Goal: Task Accomplishment & Management: Complete application form

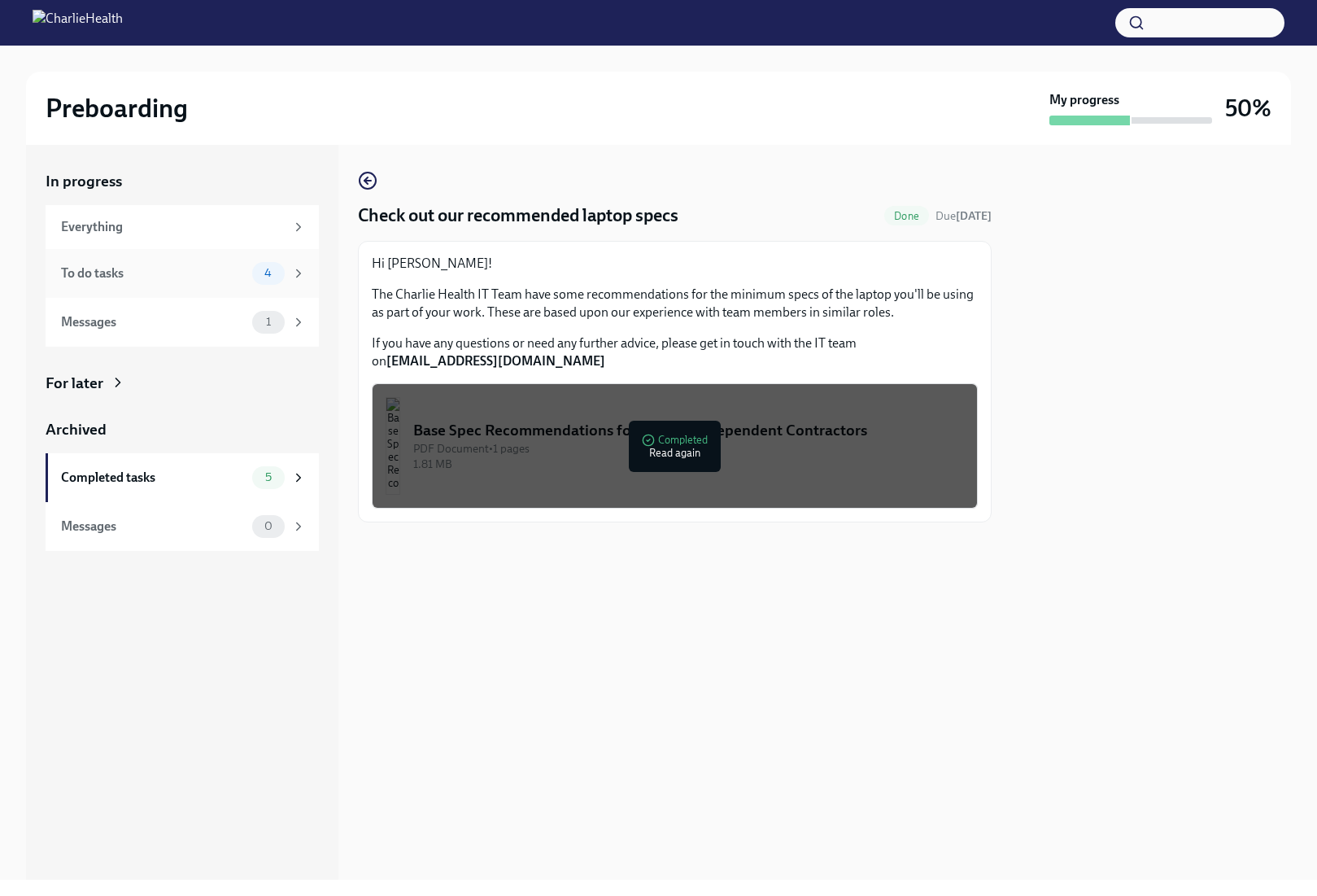
click at [203, 277] on div "To do tasks" at bounding box center [153, 273] width 184 height 18
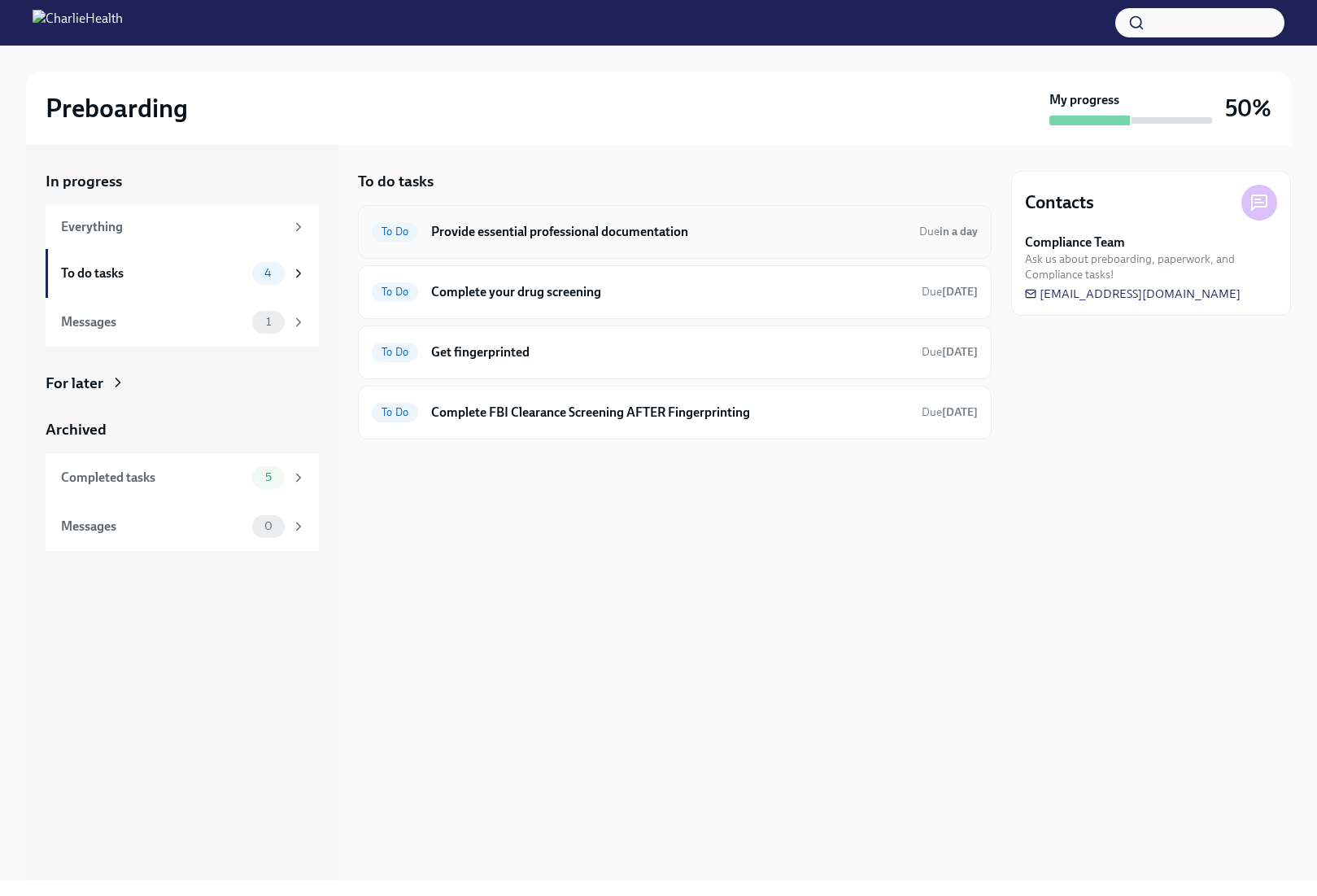
click at [707, 247] on div "To Do Provide essential professional documentation Due in a day" at bounding box center [675, 232] width 634 height 54
click at [618, 238] on h6 "Provide essential professional documentation" at bounding box center [669, 231] width 475 height 18
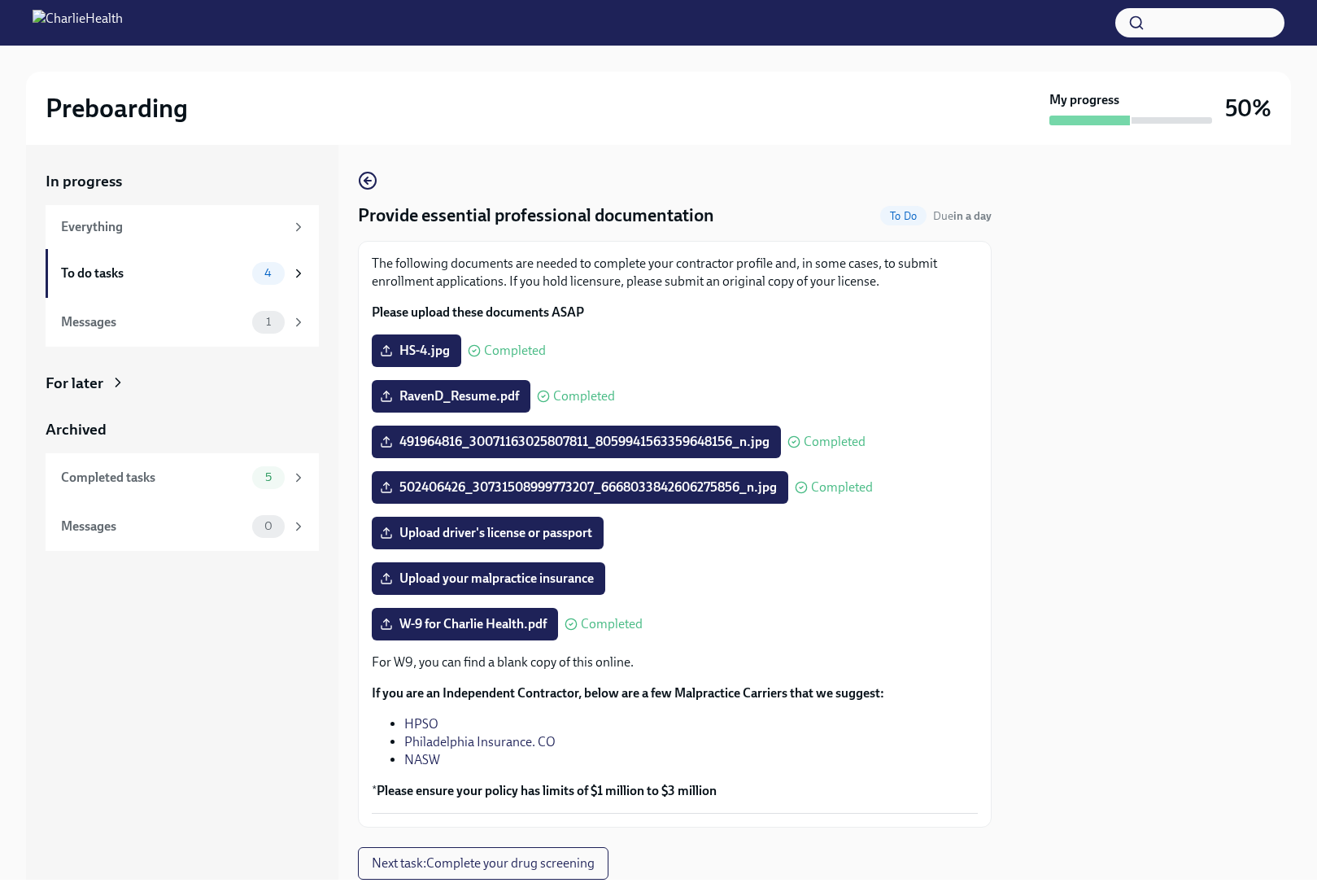
click at [451, 742] on link "Philadelphia Insurance. CO" at bounding box center [480, 742] width 151 height 16
click at [508, 585] on span "Upload your malpractice insurance" at bounding box center [488, 578] width 211 height 17
click at [0, 0] on input "Upload your malpractice insurance" at bounding box center [0, 0] width 0 height 0
click at [572, 579] on span "Upload your malpractice insurance" at bounding box center [488, 578] width 211 height 17
click at [0, 0] on input "Upload your malpractice insurance" at bounding box center [0, 0] width 0 height 0
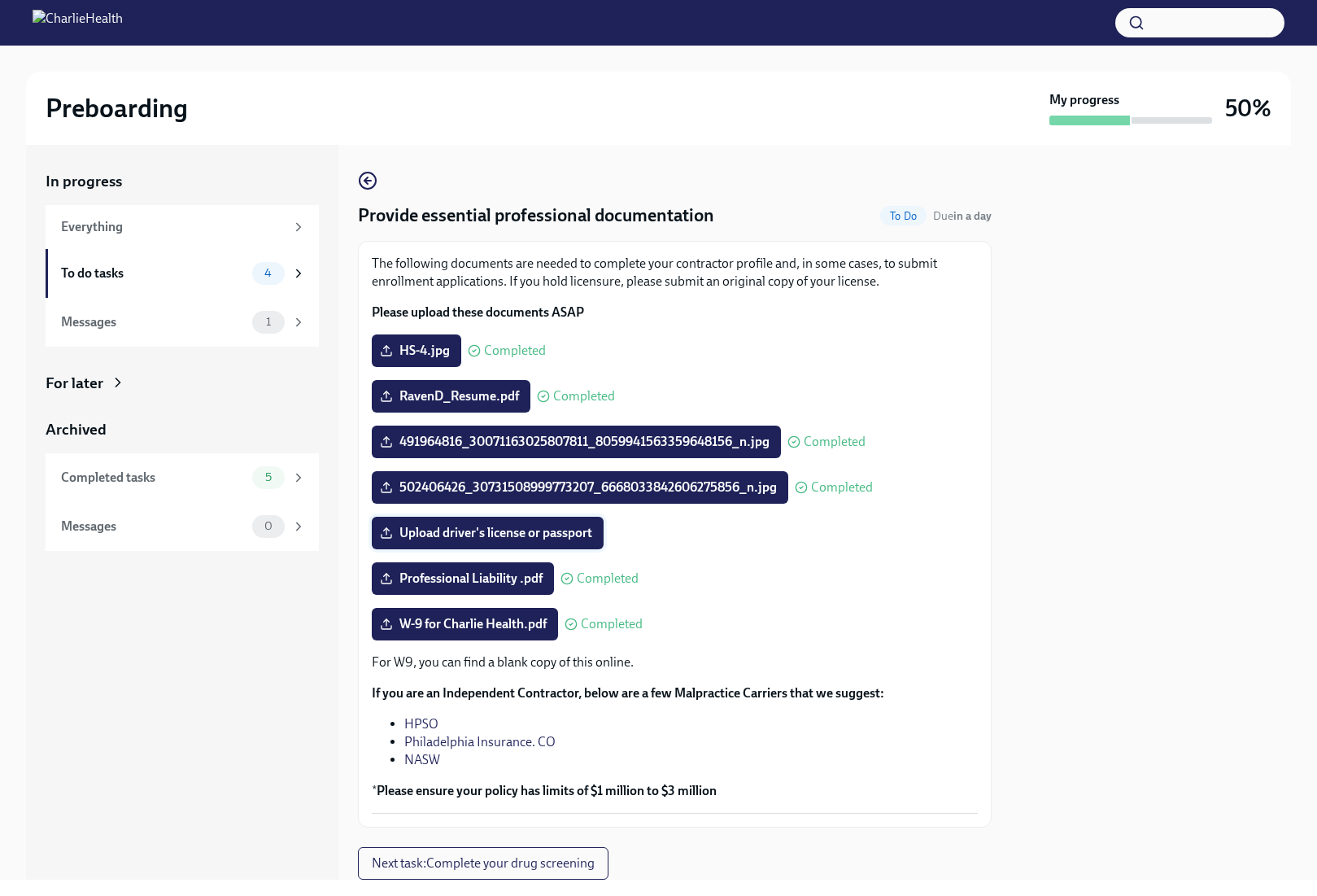
click at [487, 527] on span "Upload driver's license or passport" at bounding box center [487, 532] width 209 height 17
click at [0, 0] on input "Upload driver's license or passport" at bounding box center [0, 0] width 0 height 0
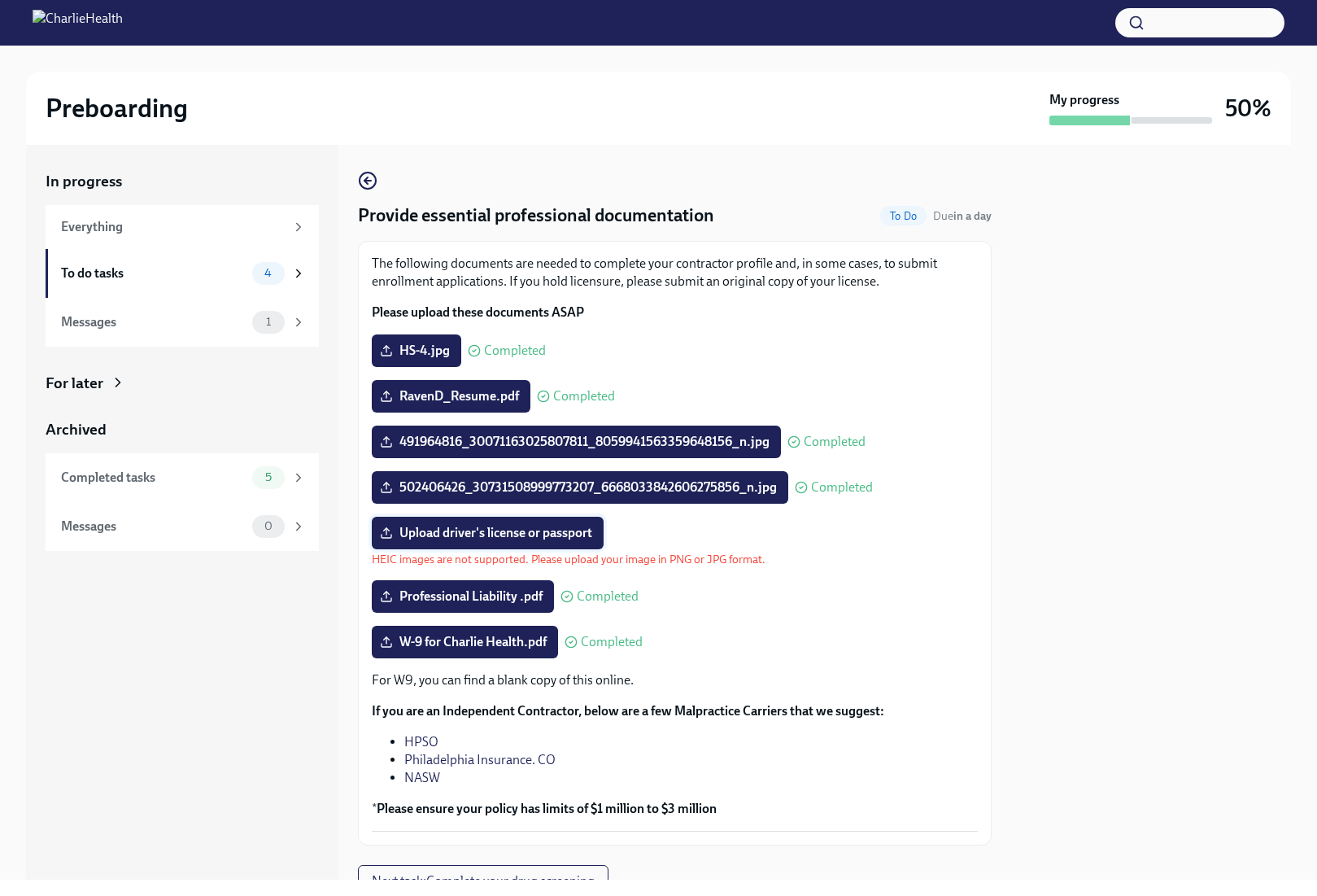
click at [558, 538] on span "Upload driver's license or passport" at bounding box center [487, 532] width 209 height 17
click at [0, 0] on input "Upload driver's license or passport" at bounding box center [0, 0] width 0 height 0
click at [530, 532] on span "Upload driver's license or passport" at bounding box center [487, 532] width 209 height 17
click at [0, 0] on input "Upload driver's license or passport" at bounding box center [0, 0] width 0 height 0
click at [402, 532] on span "Upload driver's license or passport" at bounding box center [487, 532] width 209 height 17
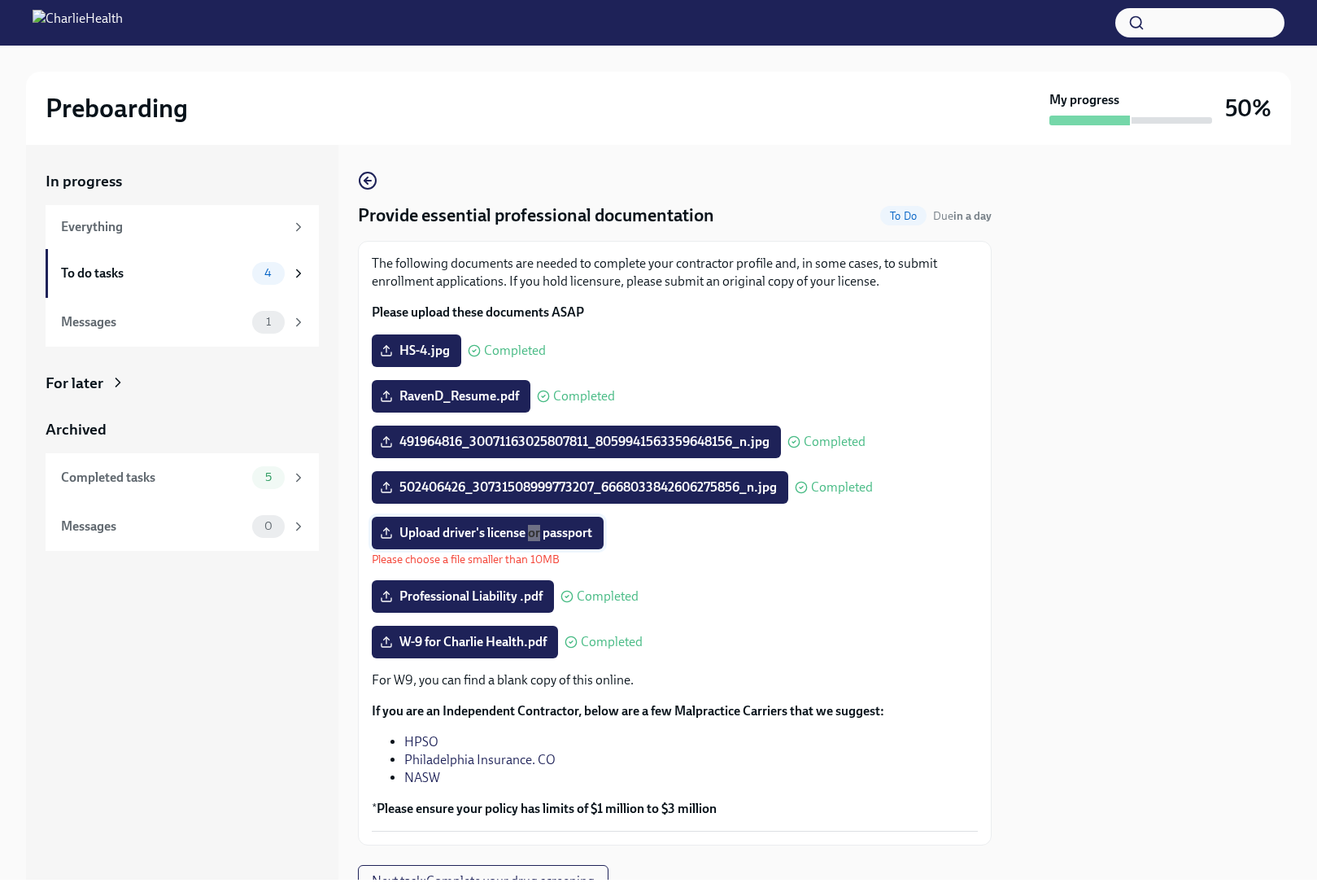
click at [0, 0] on input "Upload driver's license or passport" at bounding box center [0, 0] width 0 height 0
click at [491, 535] on span "Upload driver's license or passport" at bounding box center [487, 532] width 209 height 17
click at [0, 0] on input "Upload driver's license or passport" at bounding box center [0, 0] width 0 height 0
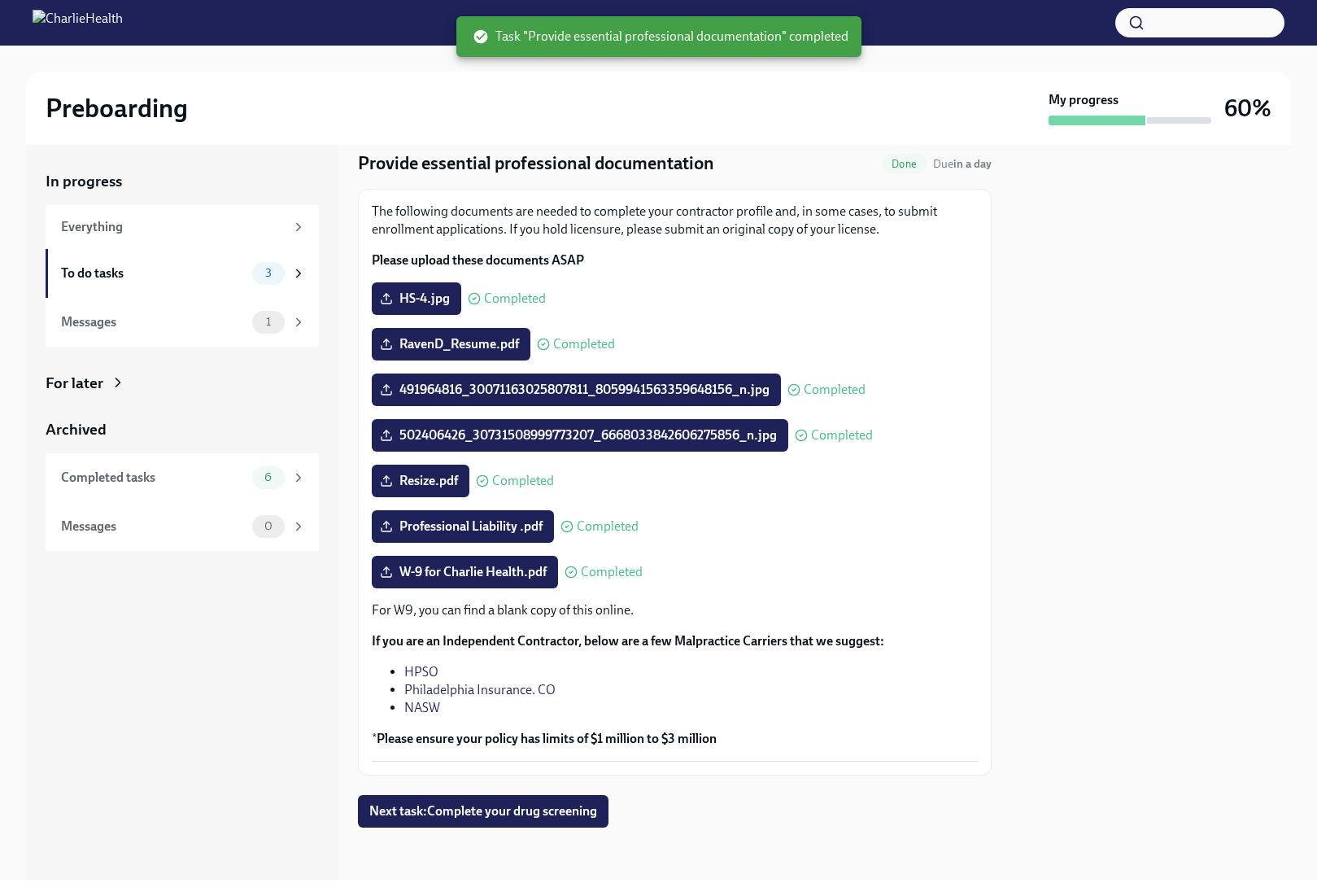
scroll to position [52, 0]
click at [525, 808] on span "Next task : Complete your drug screening" at bounding box center [484, 811] width 228 height 17
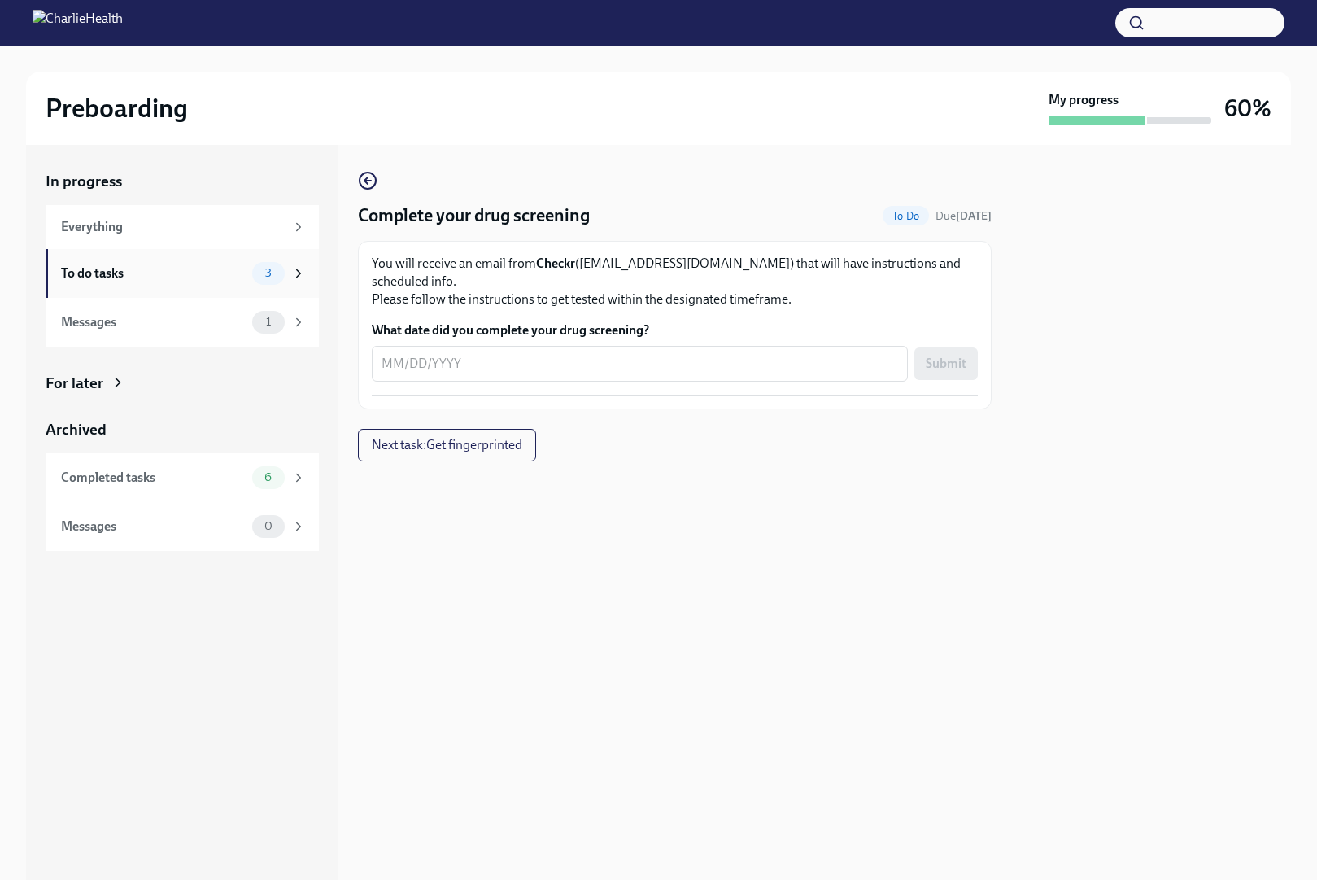
click at [242, 275] on div "To do tasks" at bounding box center [153, 273] width 184 height 18
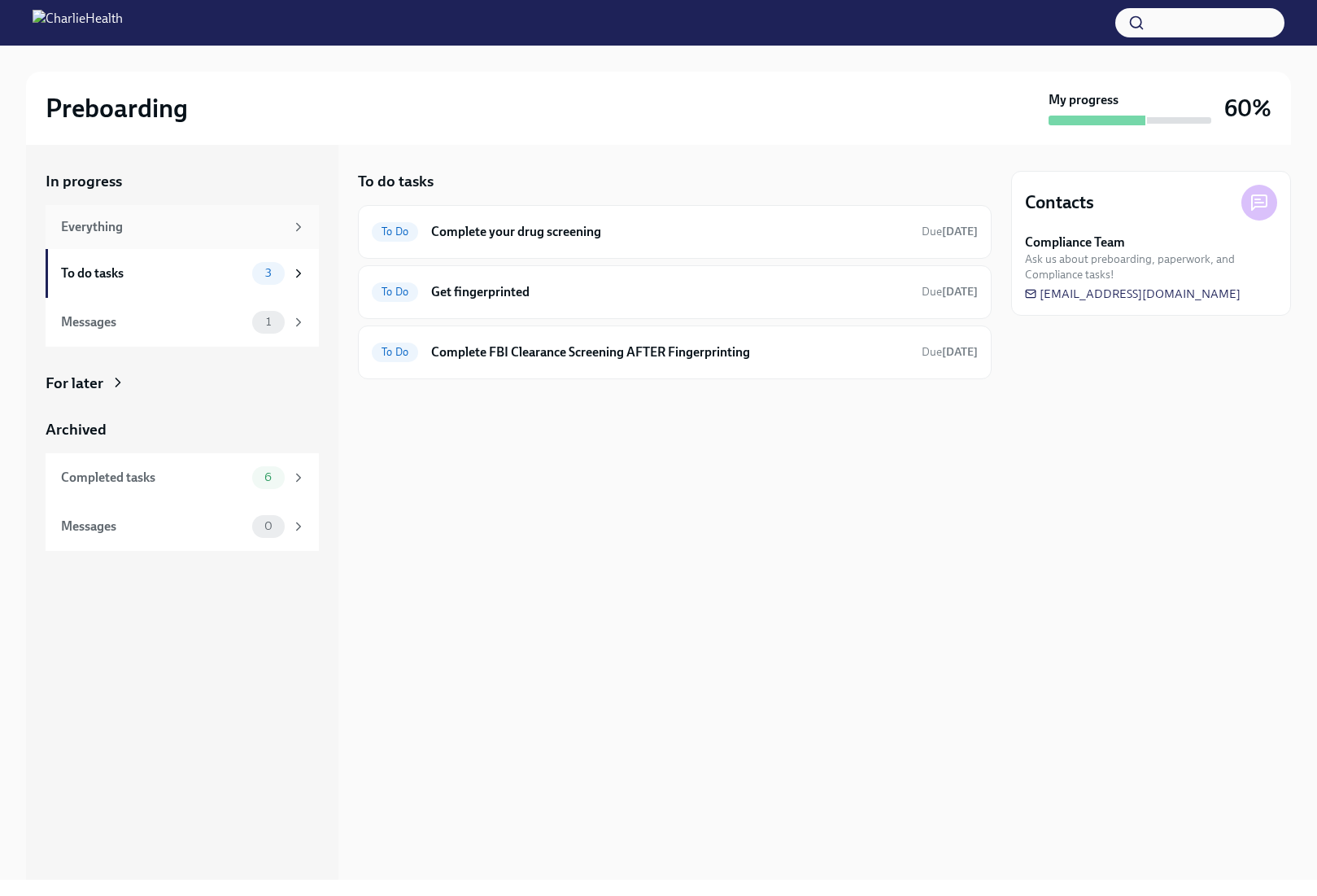
click at [173, 227] on div "Everything" at bounding box center [172, 227] width 224 height 18
